Goal: Navigation & Orientation: Find specific page/section

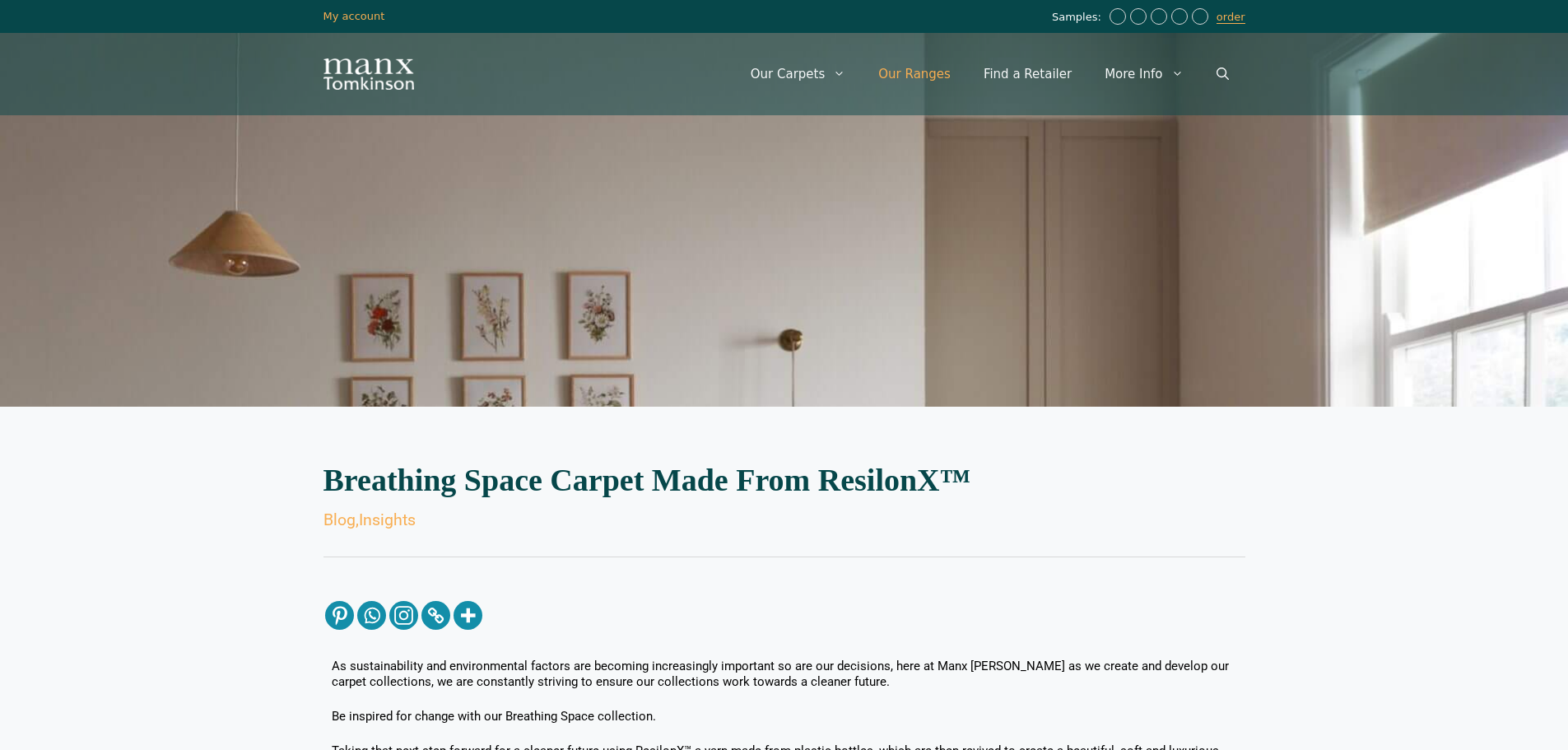
click at [929, 75] on link "Our Ranges" at bounding box center [914, 74] width 105 height 49
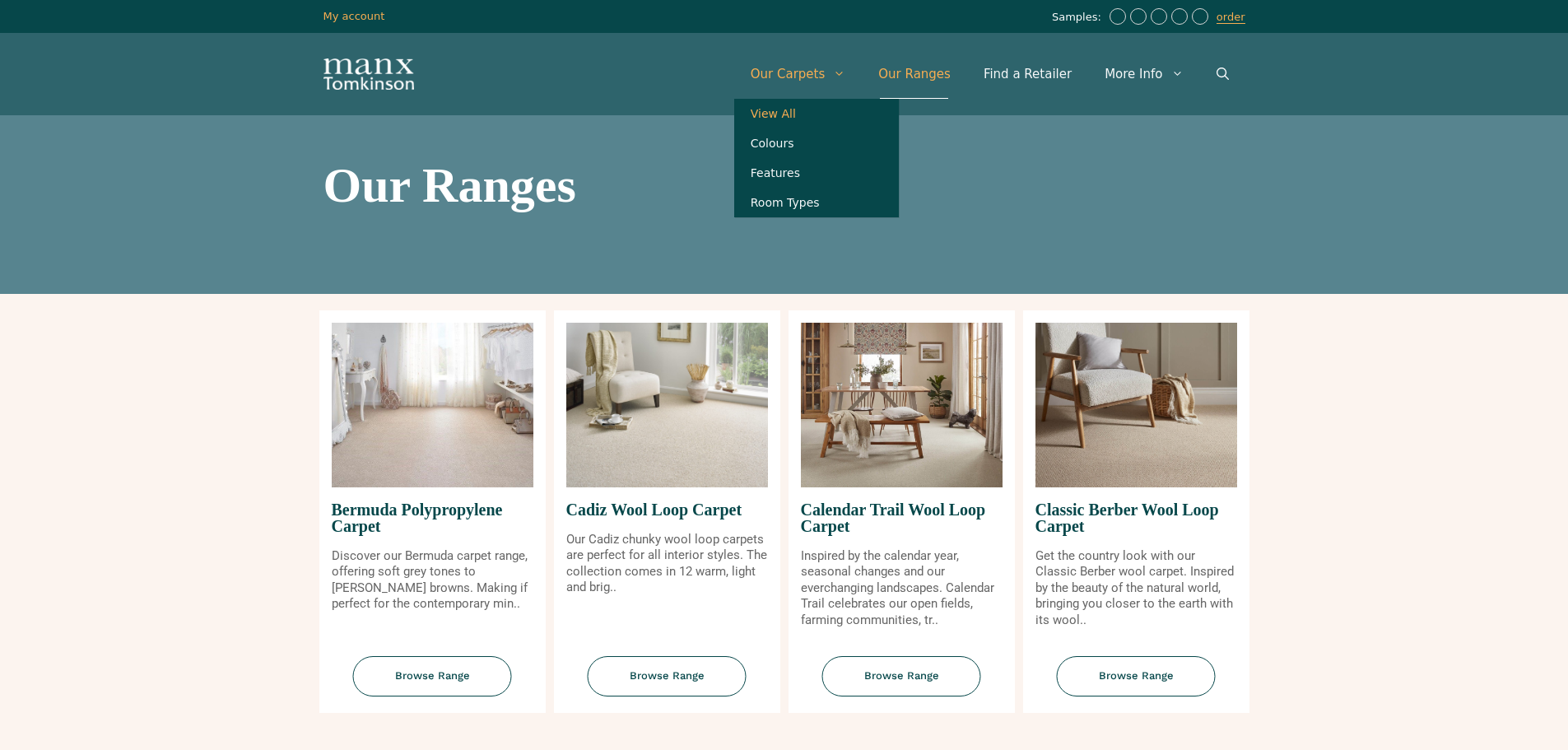
click at [821, 108] on link "View All" at bounding box center [817, 113] width 165 height 29
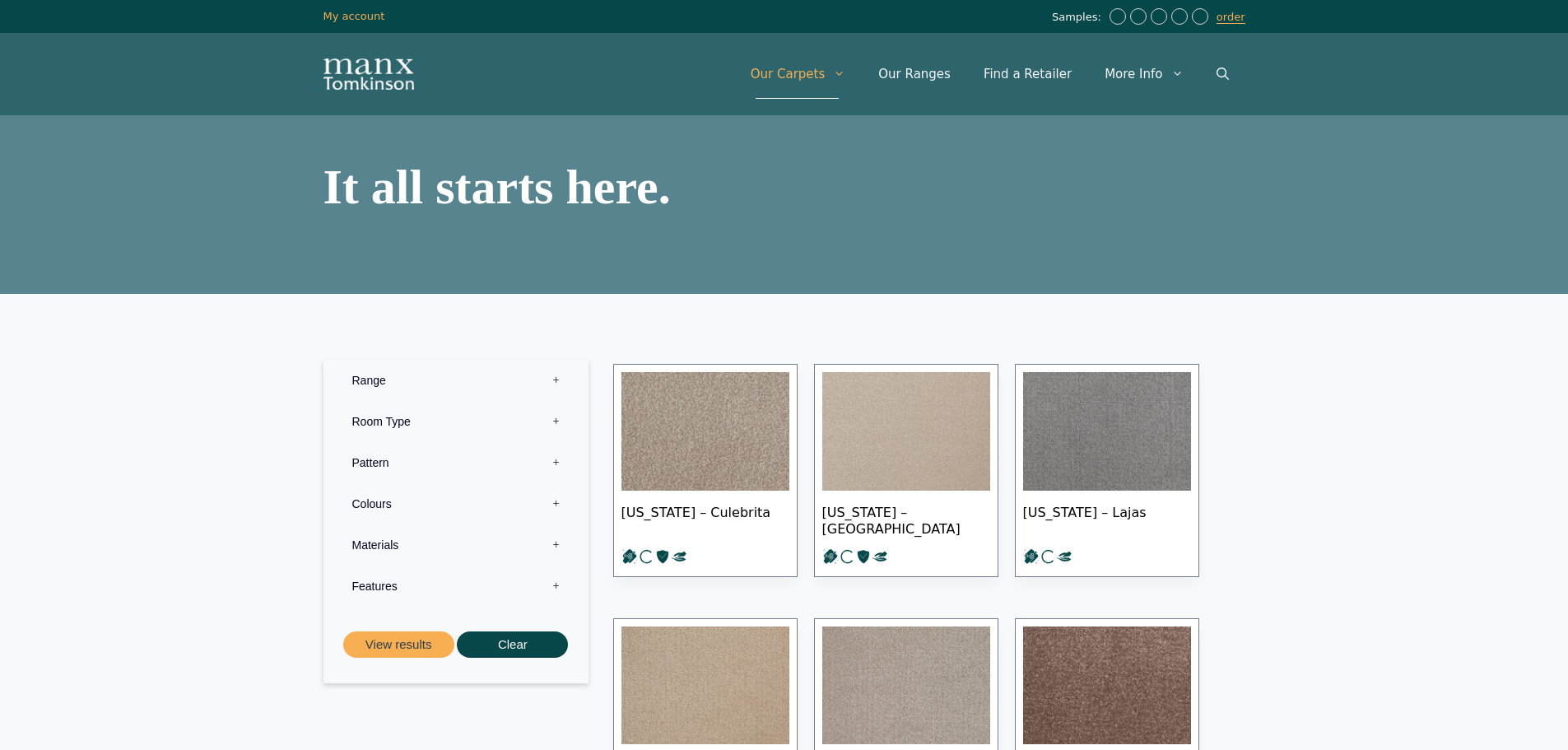
click at [448, 369] on label "Range 0" at bounding box center [455, 379] width 240 height 41
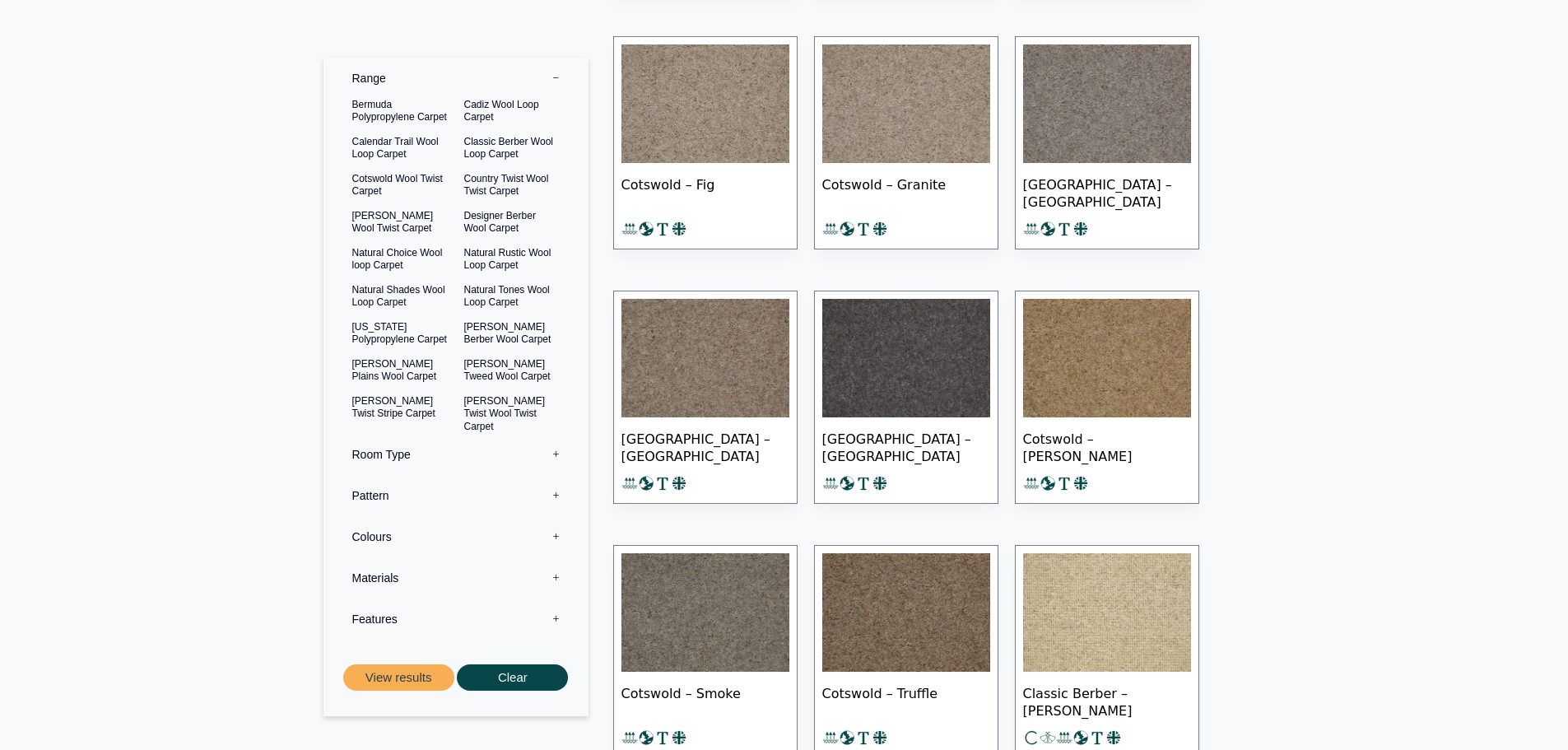
scroll to position [21761, 0]
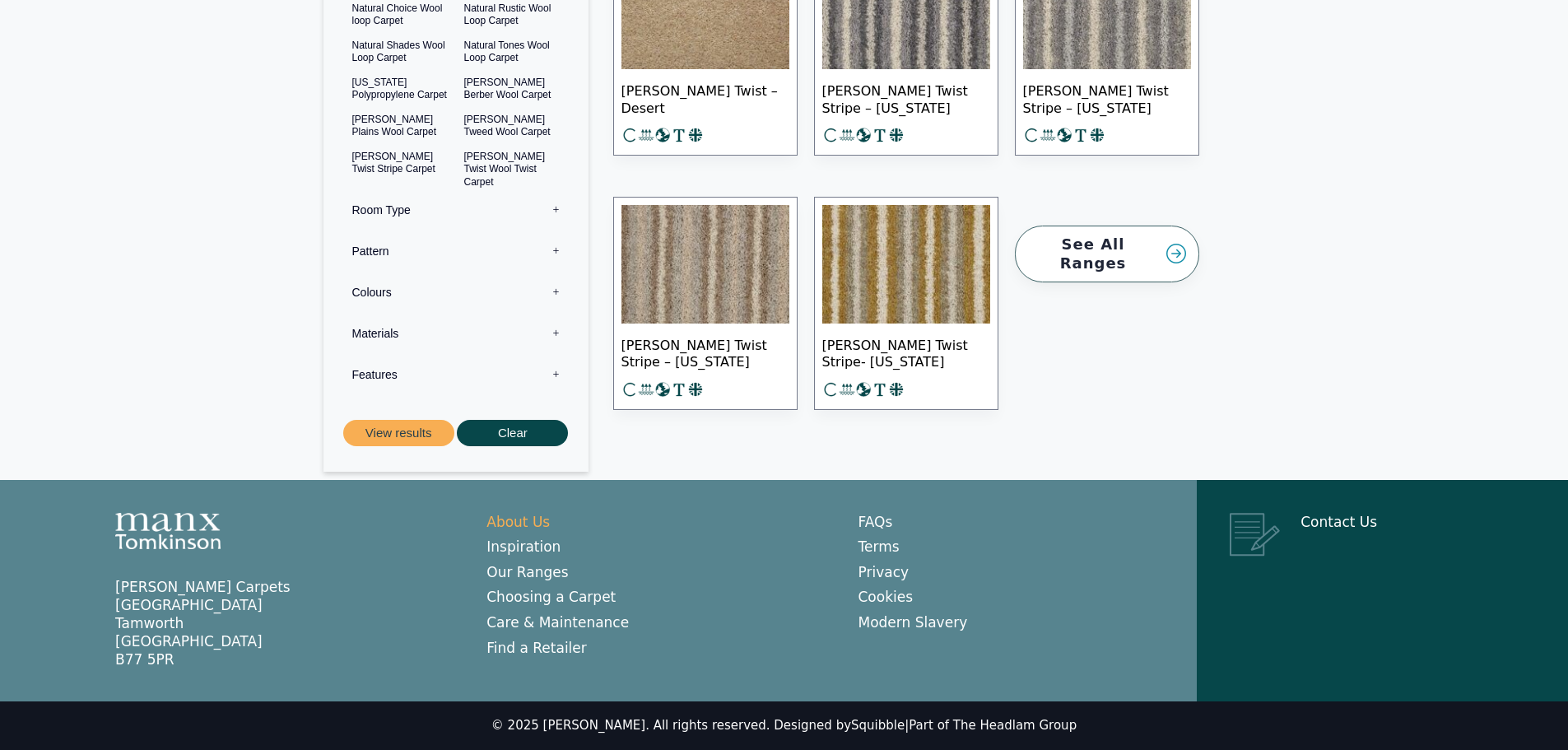
click at [518, 526] on link "About Us" at bounding box center [518, 521] width 64 height 16
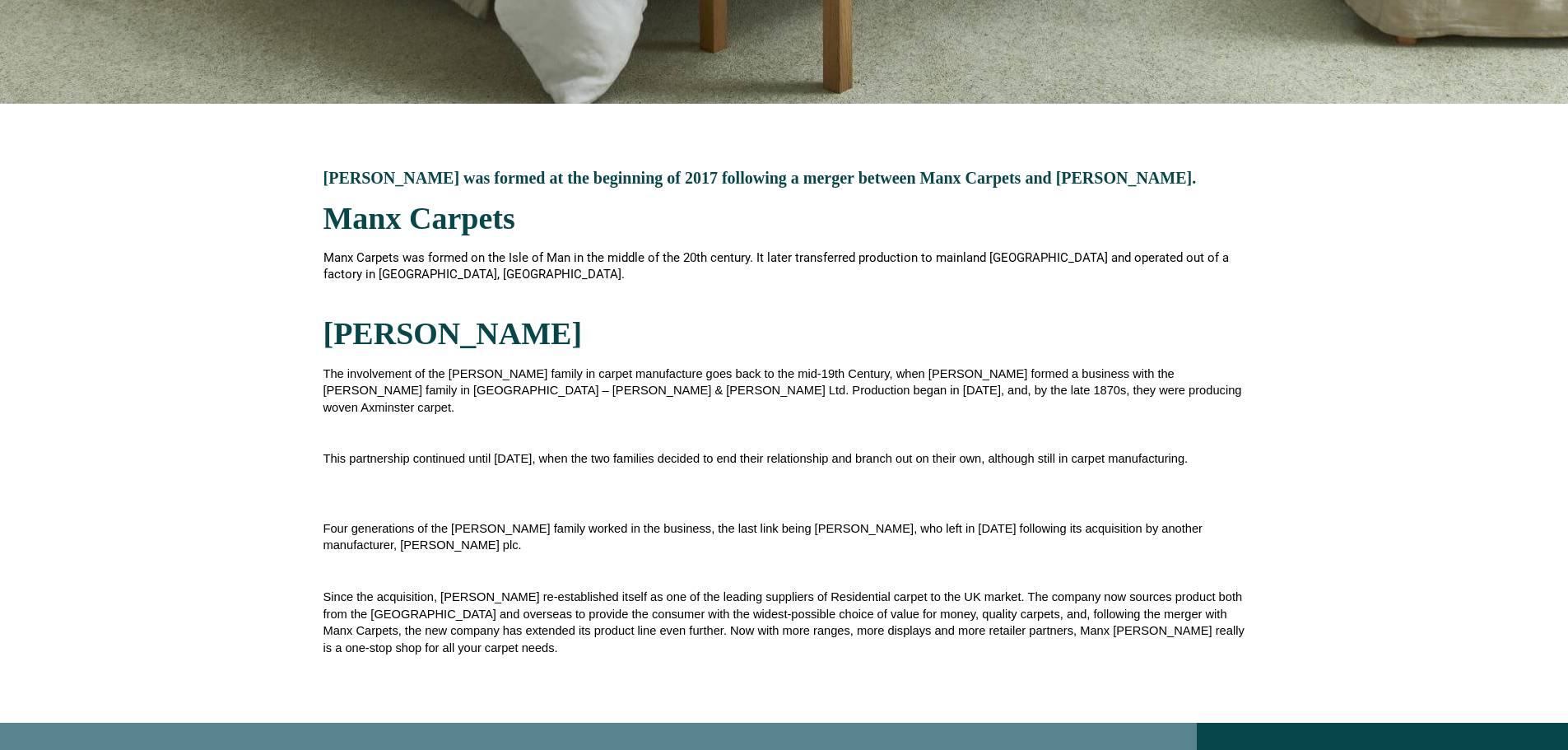
scroll to position [523, 0]
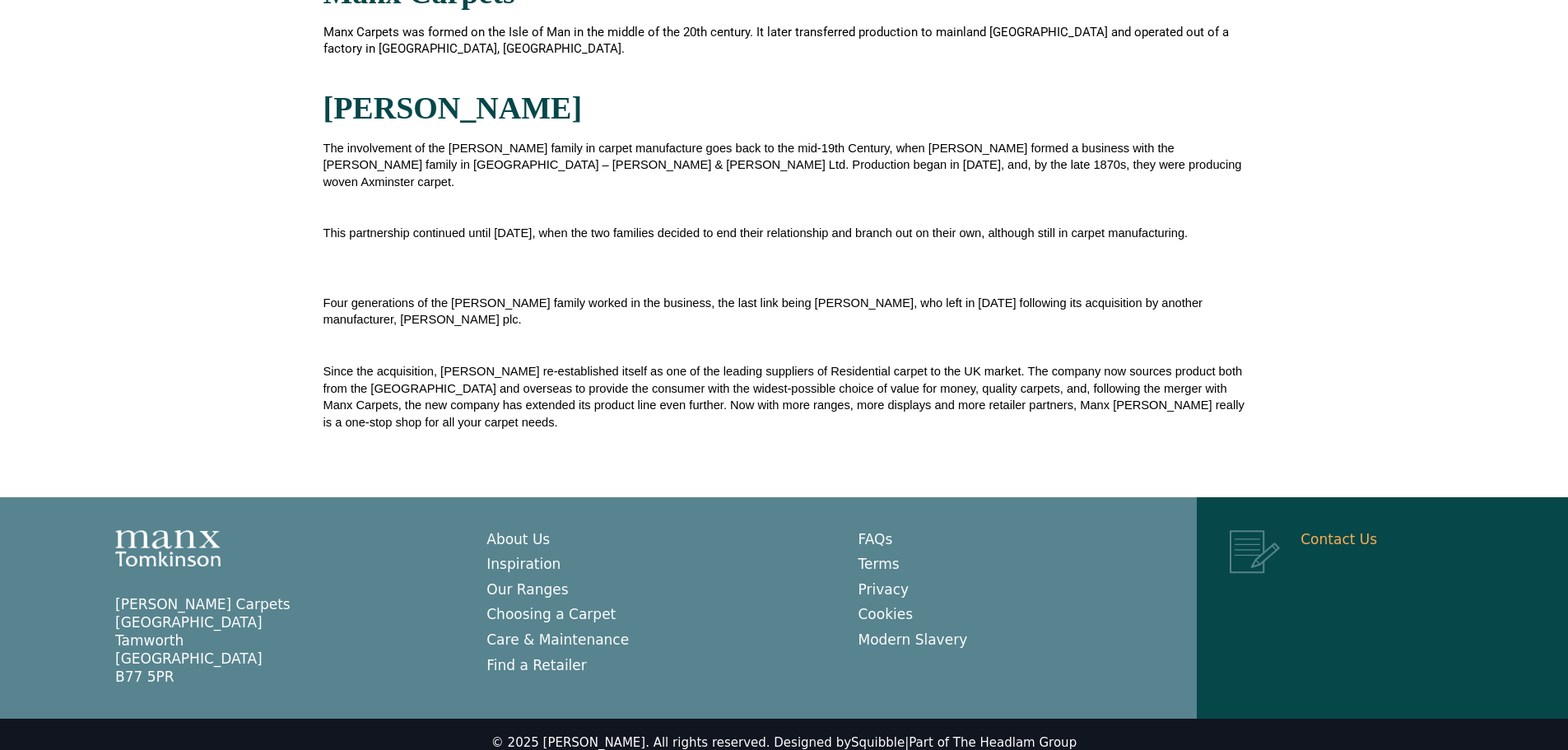
click at [1348, 531] on link "Contact Us" at bounding box center [1338, 539] width 77 height 16
